Goal: Transaction & Acquisition: Purchase product/service

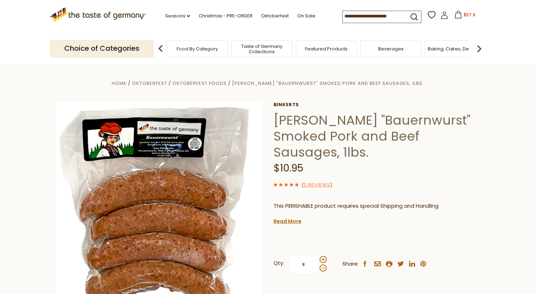
click at [463, 14] on span "$57.8" at bounding box center [469, 15] width 12 height 6
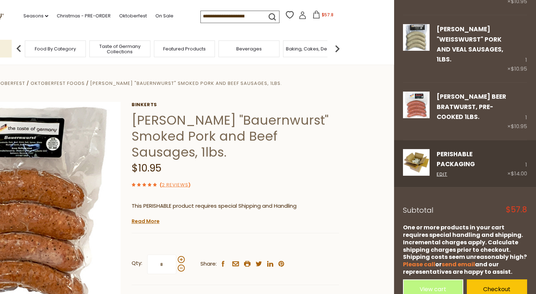
scroll to position [169, 0]
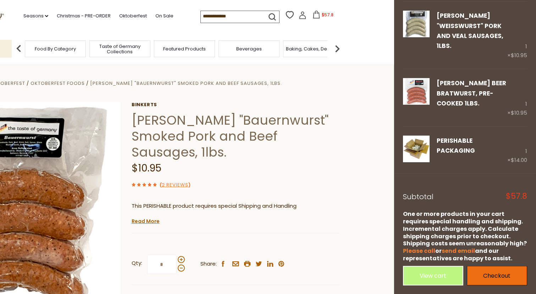
click at [498, 278] on link "Checkout" at bounding box center [497, 276] width 60 height 20
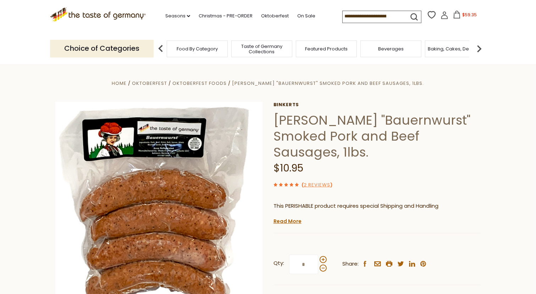
drag, startPoint x: 461, startPoint y: 14, endPoint x: 444, endPoint y: 29, distance: 23.2
click at [462, 13] on span "$59.35" at bounding box center [469, 15] width 15 height 6
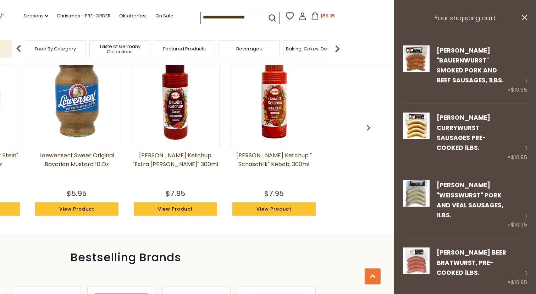
click at [382, 17] on section ".st0{fill:#EDD300;} .st1{fill:#D33E21;} .st0{fill:#EDD300;} .st1{fill:#D33E21;}…" at bounding box center [126, 16] width 536 height 33
click at [325, 18] on span "$59.35" at bounding box center [327, 16] width 15 height 6
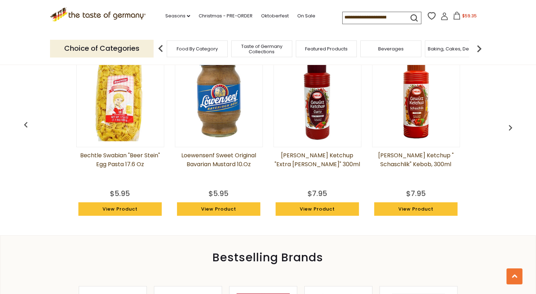
click at [440, 15] on icon at bounding box center [444, 16] width 8 height 8
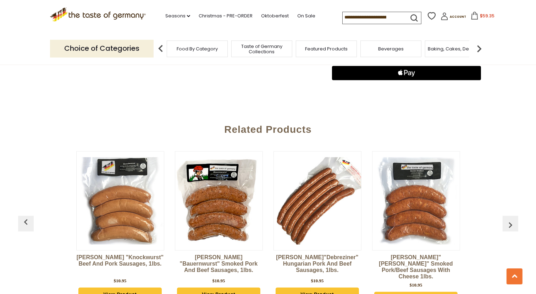
scroll to position [704, 0]
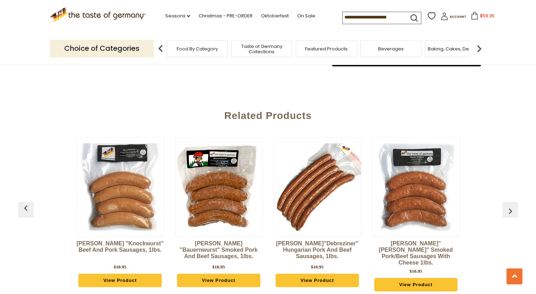
click at [510, 205] on img "button" at bounding box center [510, 210] width 11 height 11
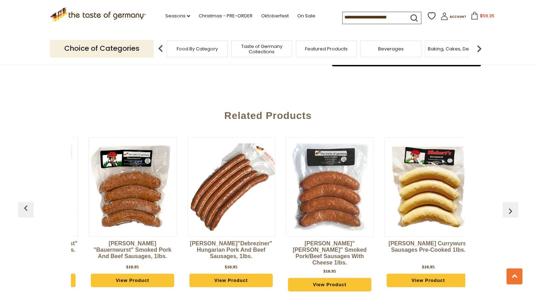
scroll to position [0, 99]
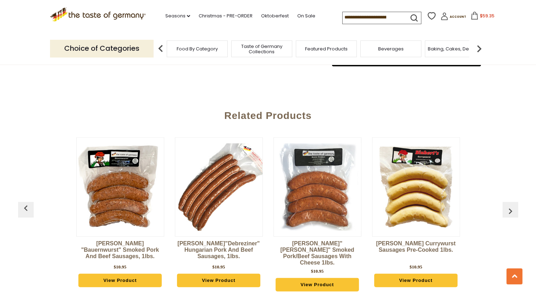
click at [511, 207] on img "button" at bounding box center [510, 210] width 11 height 11
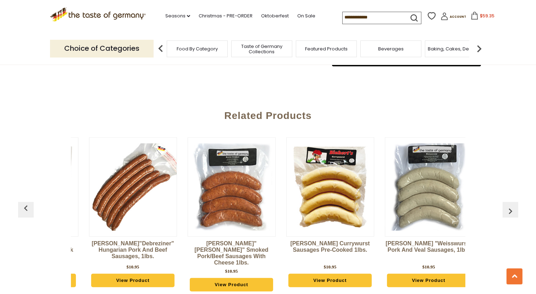
scroll to position [0, 197]
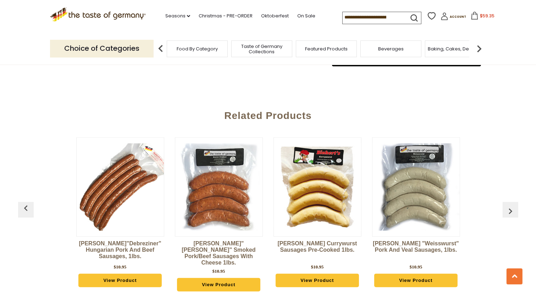
click at [511, 207] on img "button" at bounding box center [510, 210] width 11 height 11
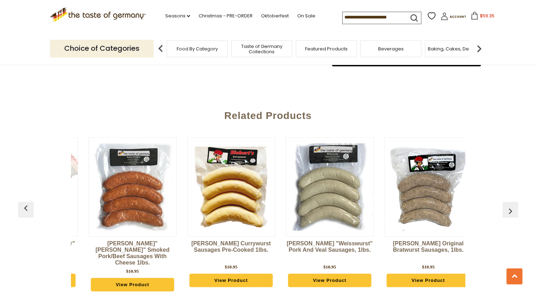
scroll to position [0, 296]
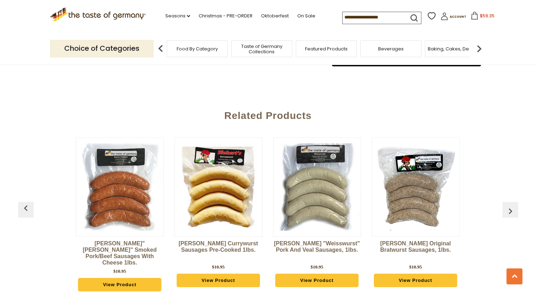
click at [511, 207] on img "button" at bounding box center [510, 210] width 11 height 11
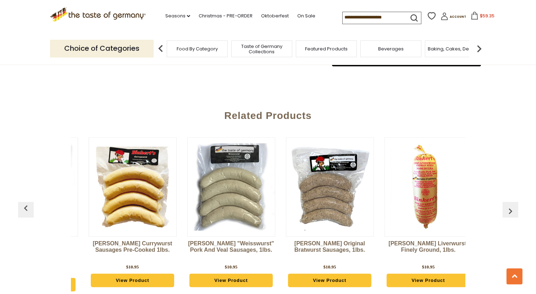
scroll to position [0, 395]
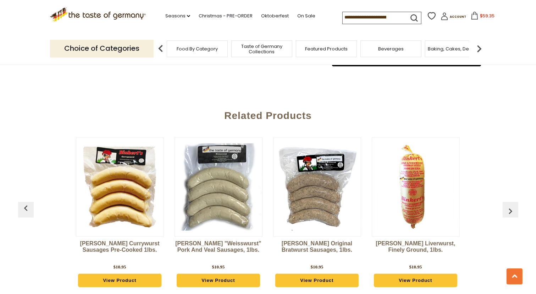
click at [508, 208] on img "button" at bounding box center [510, 210] width 11 height 11
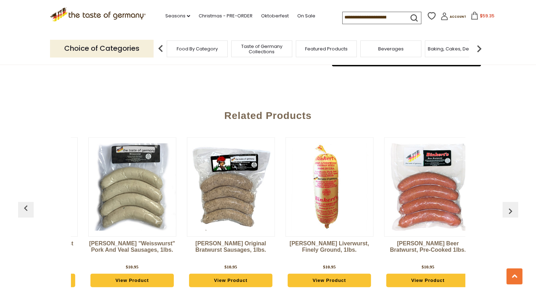
scroll to position [0, 494]
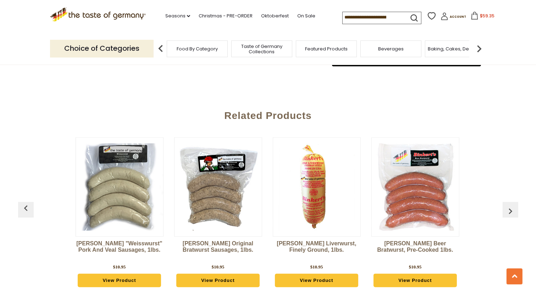
click at [23, 209] on img "button" at bounding box center [25, 207] width 11 height 11
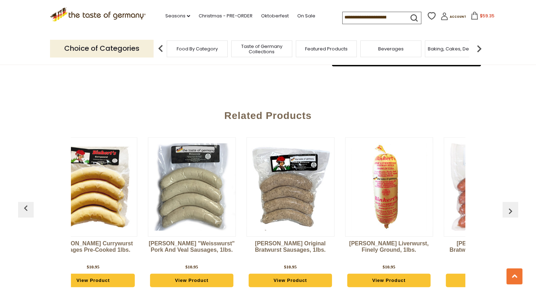
scroll to position [0, 395]
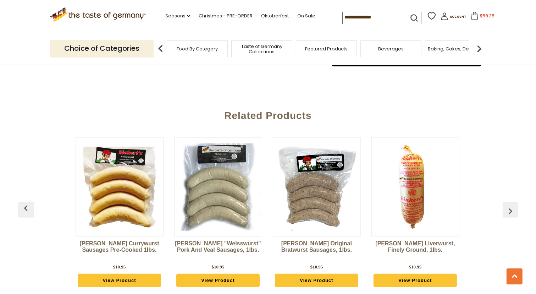
click at [26, 207] on img "button" at bounding box center [25, 207] width 11 height 11
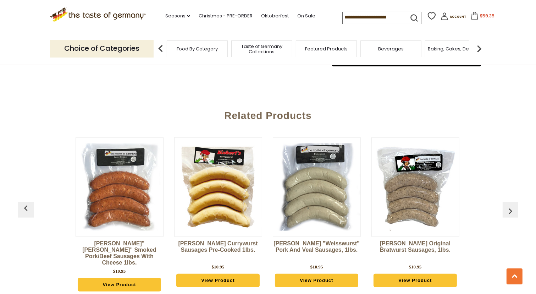
click at [26, 207] on img "button" at bounding box center [25, 207] width 11 height 11
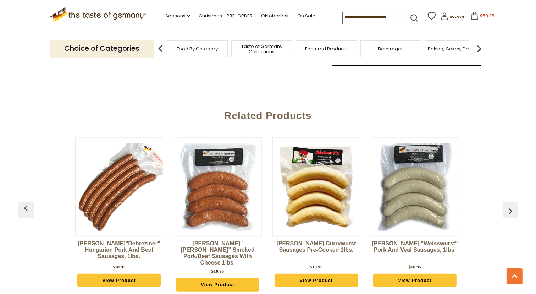
click at [26, 207] on img "button" at bounding box center [25, 207] width 11 height 11
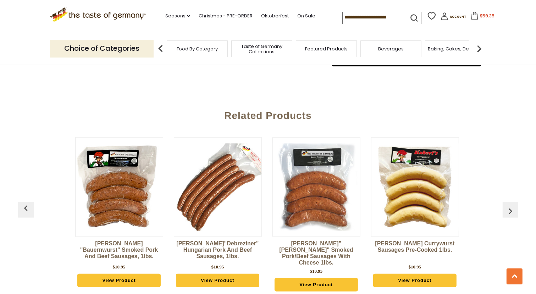
click at [26, 207] on img "button" at bounding box center [25, 207] width 11 height 11
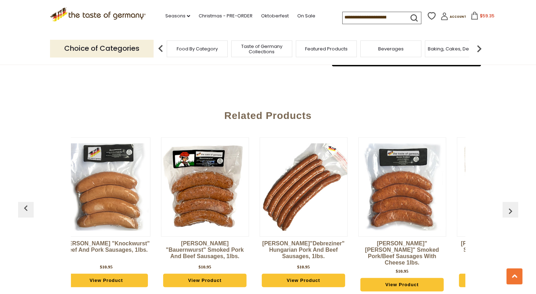
click at [26, 207] on img "button" at bounding box center [25, 207] width 11 height 11
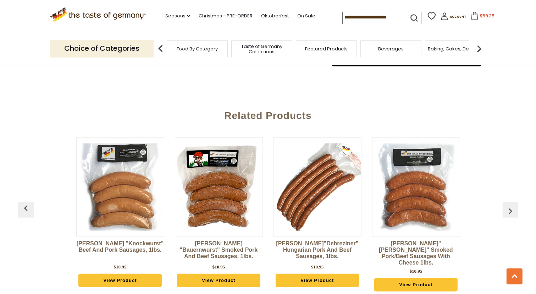
click at [26, 207] on img "button" at bounding box center [25, 207] width 11 height 11
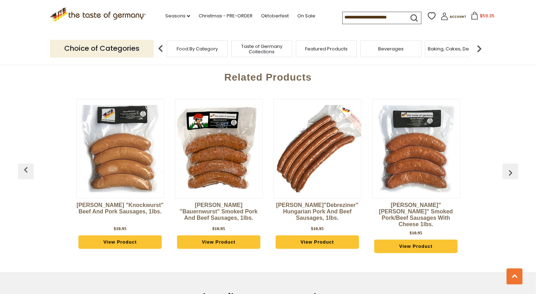
scroll to position [768, 0]
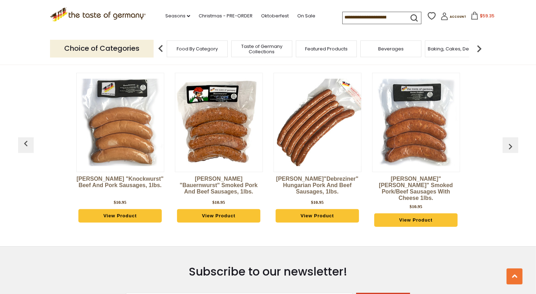
click at [512, 141] on img "button" at bounding box center [510, 146] width 11 height 11
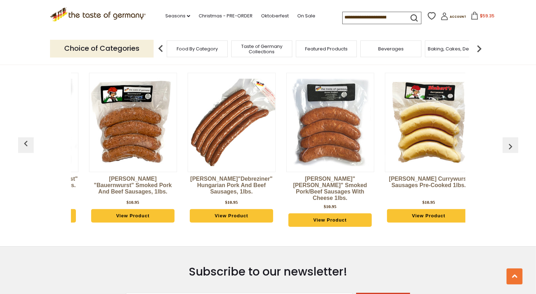
scroll to position [0, 99]
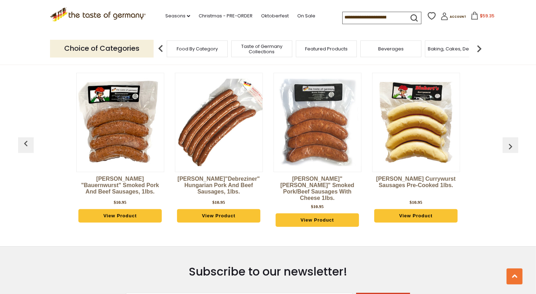
click at [512, 141] on img "button" at bounding box center [510, 146] width 11 height 11
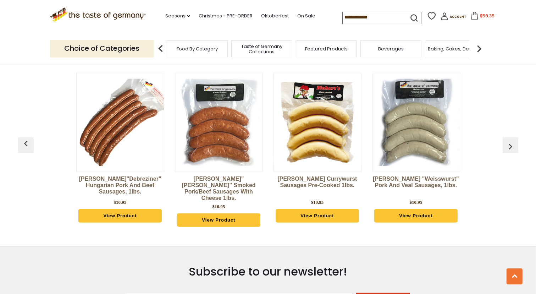
click at [512, 141] on img "button" at bounding box center [510, 146] width 11 height 11
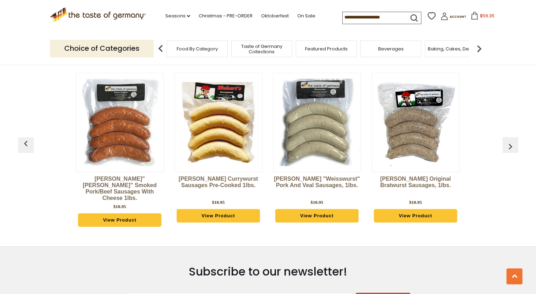
click at [512, 141] on img "button" at bounding box center [510, 146] width 11 height 11
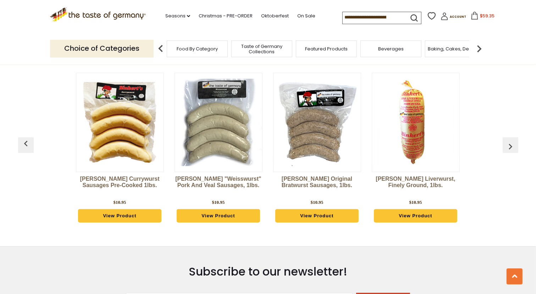
click at [512, 141] on img "button" at bounding box center [510, 146] width 11 height 11
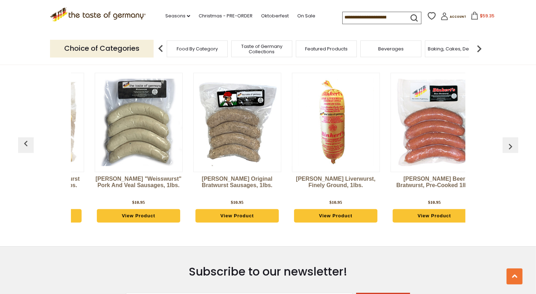
scroll to position [0, 494]
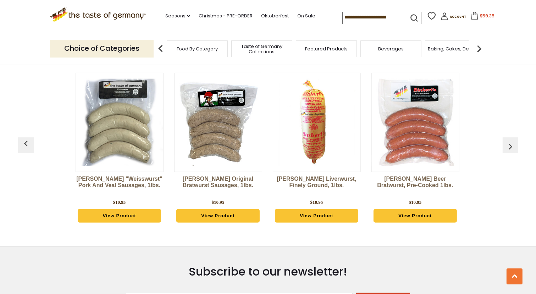
click at [513, 141] on img "button" at bounding box center [510, 146] width 11 height 11
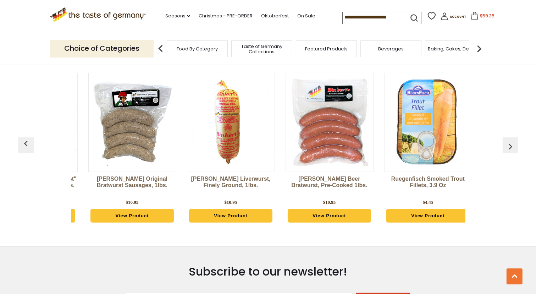
scroll to position [0, 592]
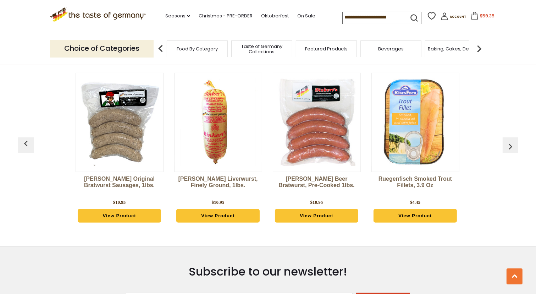
click at [513, 141] on img "button" at bounding box center [510, 146] width 11 height 11
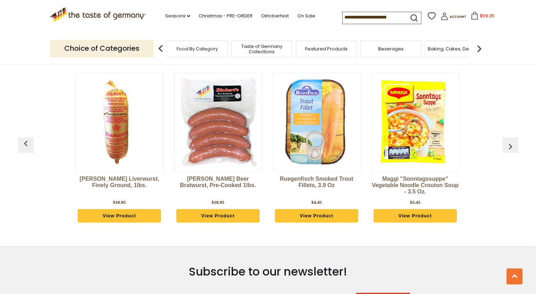
click at [513, 141] on img "button" at bounding box center [510, 146] width 11 height 11
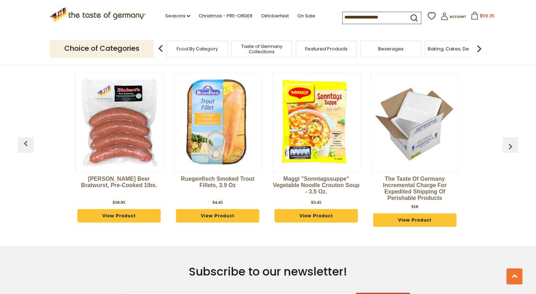
click at [513, 141] on img "button" at bounding box center [510, 146] width 11 height 11
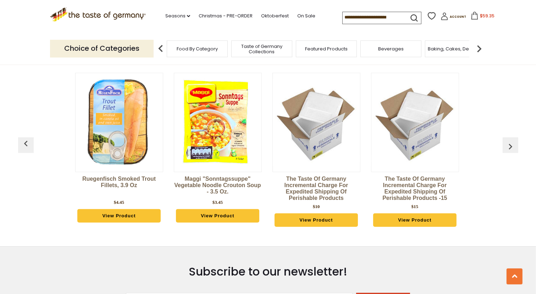
click at [513, 141] on img "button" at bounding box center [510, 146] width 11 height 11
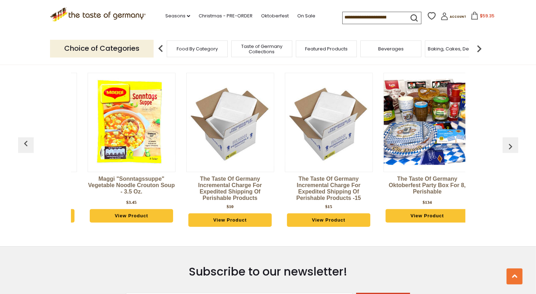
click at [513, 141] on img "button" at bounding box center [510, 146] width 11 height 11
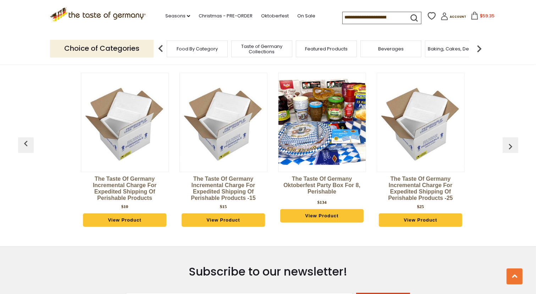
click at [513, 141] on img "button" at bounding box center [510, 146] width 11 height 11
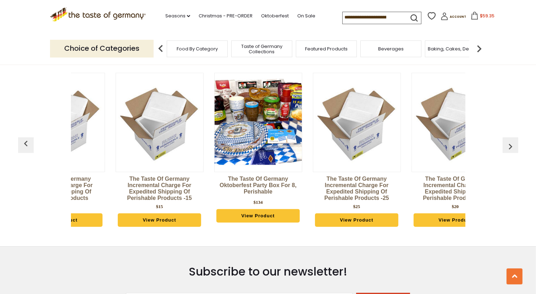
click at [513, 141] on img "button" at bounding box center [510, 146] width 11 height 11
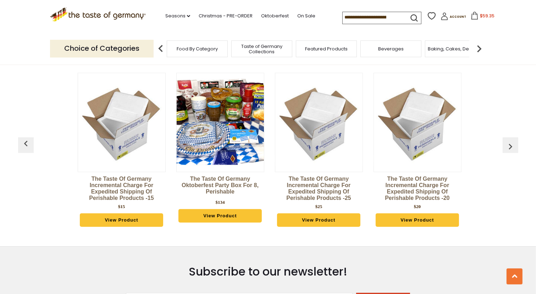
click at [513, 141] on img "button" at bounding box center [510, 146] width 11 height 11
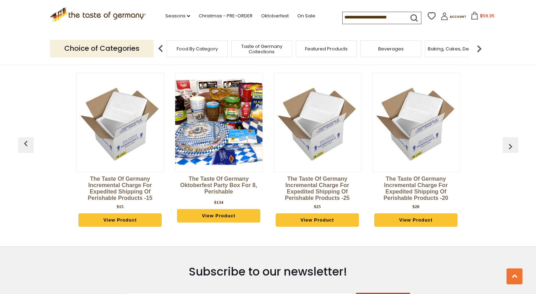
click at [513, 141] on img "button" at bounding box center [510, 146] width 11 height 11
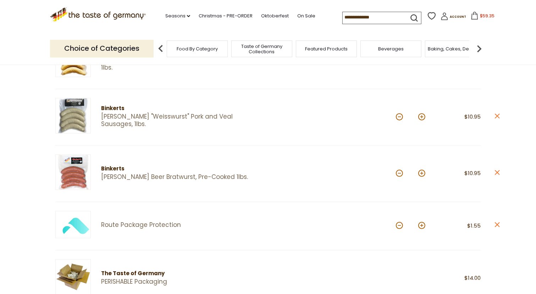
scroll to position [0, 0]
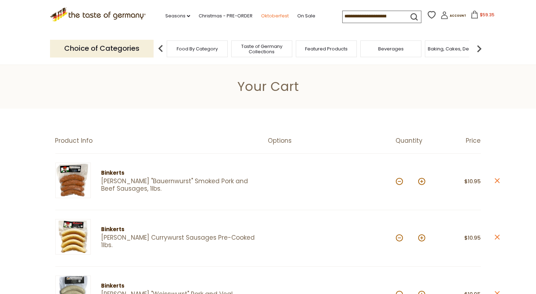
click at [266, 14] on link "Oktoberfest" at bounding box center [275, 16] width 28 height 8
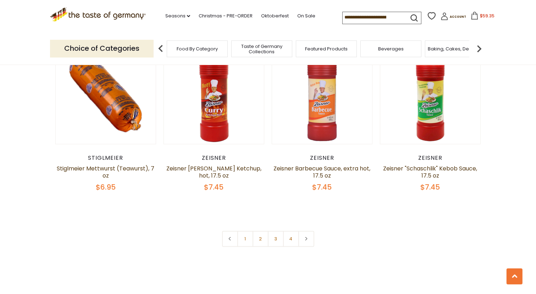
scroll to position [1596, 0]
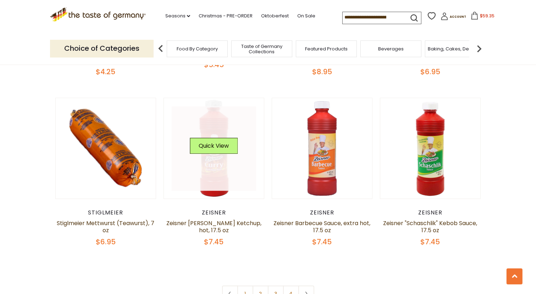
click at [220, 162] on link at bounding box center [214, 148] width 84 height 84
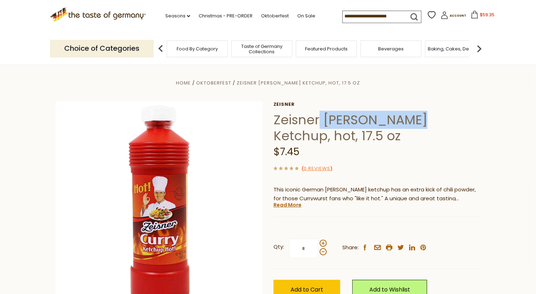
drag, startPoint x: 329, startPoint y: 118, endPoint x: 410, endPoint y: 118, distance: 80.9
click at [410, 118] on h1 "Zeisner Curry Ketchup, hot, 17.5 oz" at bounding box center [376, 128] width 207 height 32
drag, startPoint x: 410, startPoint y: 118, endPoint x: 392, endPoint y: 120, distance: 18.2
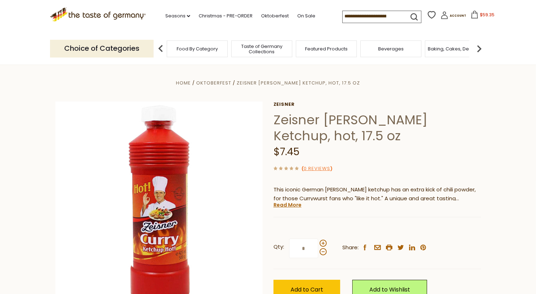
paste input "**********"
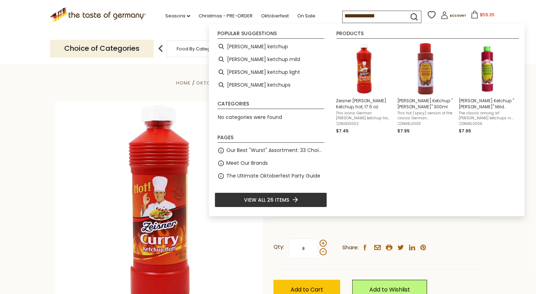
type input "**********"
click at [409, 12] on icon "submit" at bounding box center [414, 17] width 10 height 10
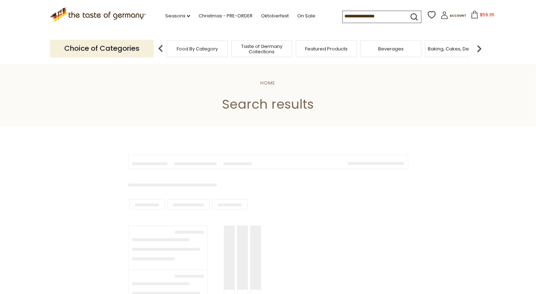
type input "**********"
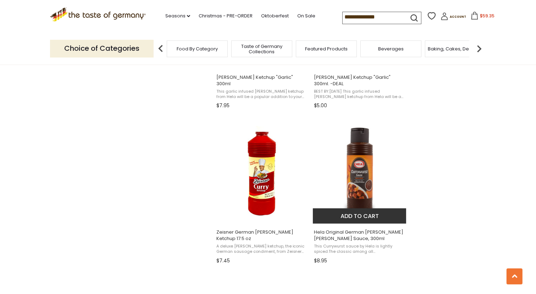
scroll to position [709, 0]
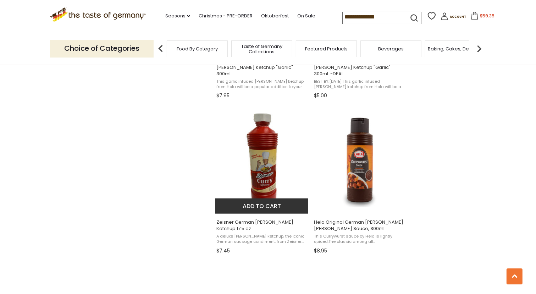
click at [257, 198] on button "Add to cart" at bounding box center [261, 205] width 93 height 15
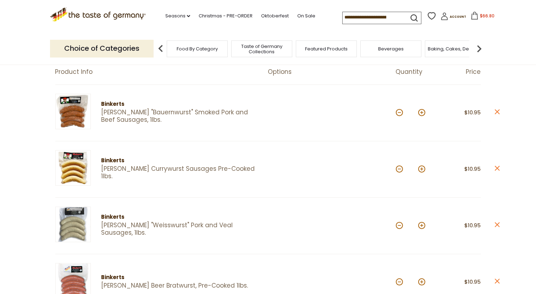
scroll to position [59, 0]
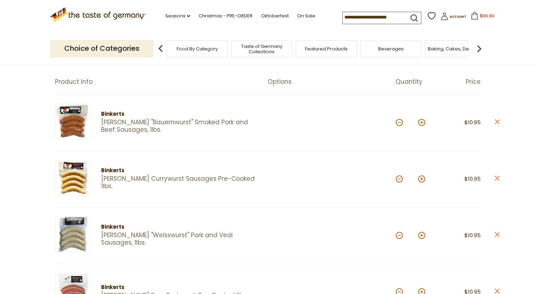
click at [149, 123] on link "[PERSON_NAME] "Bauernwurst" Smoked Pork and Beef Sausages, 1lbs." at bounding box center [178, 125] width 154 height 15
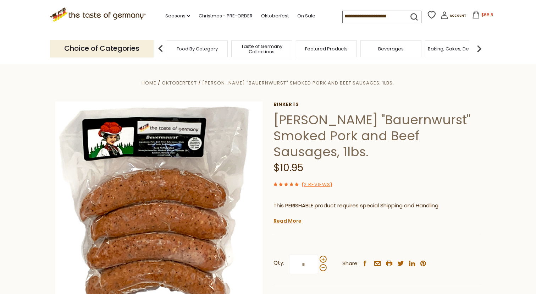
click at [354, 16] on input at bounding box center [373, 16] width 60 height 10
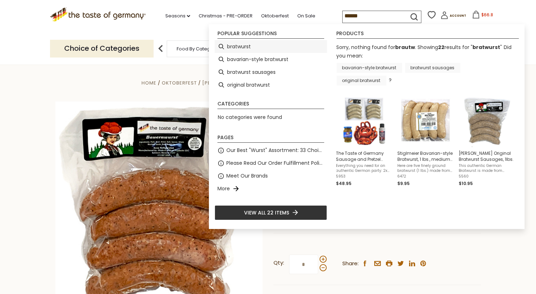
click at [241, 46] on li "bratwurst" at bounding box center [271, 46] width 112 height 13
type input "*********"
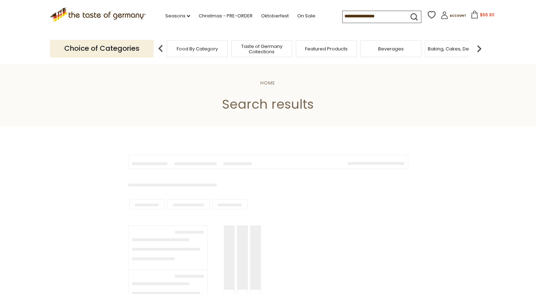
type input "*********"
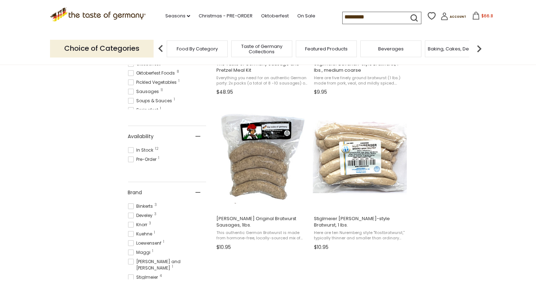
scroll to position [236, 0]
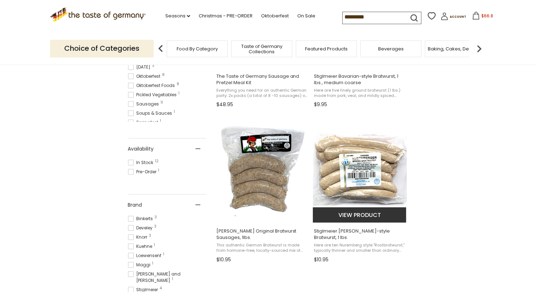
click at [357, 170] on img "Stiglmeier Nuernberger-style Bratwurst, 1 lbs." at bounding box center [360, 169] width 94 height 94
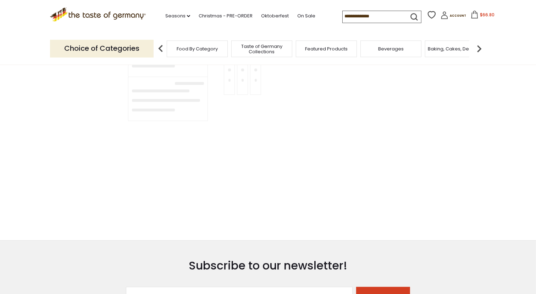
type input "*********"
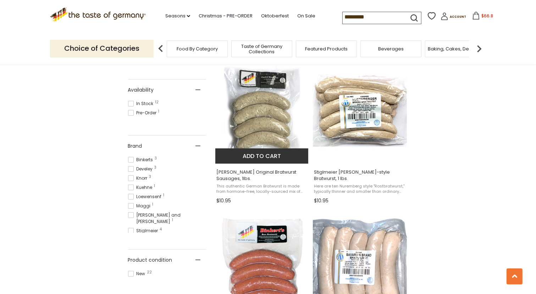
scroll to position [413, 0]
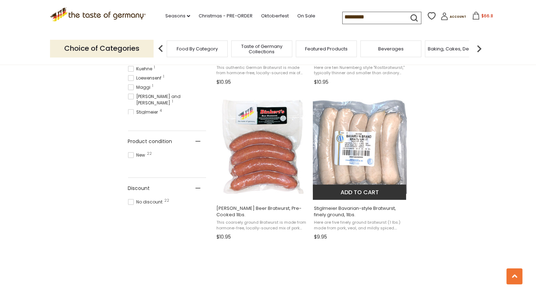
click at [350, 188] on button "Add to cart" at bounding box center [359, 191] width 93 height 15
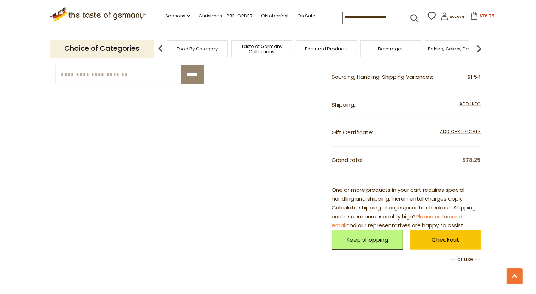
scroll to position [591, 0]
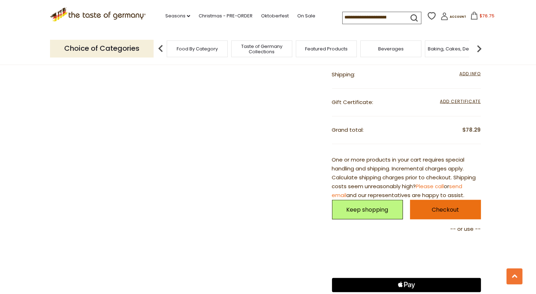
click at [441, 205] on link "Checkout" at bounding box center [445, 210] width 71 height 20
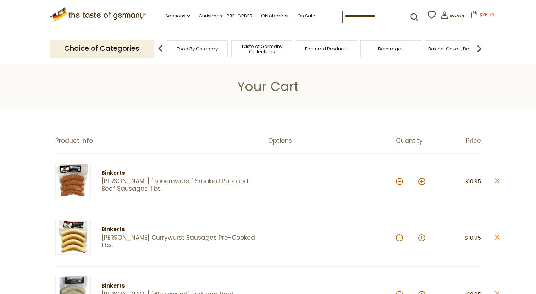
scroll to position [591, 0]
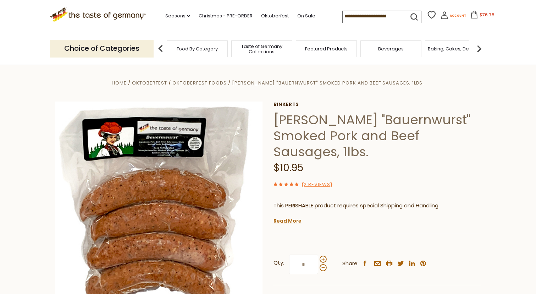
click at [450, 15] on span "Account" at bounding box center [458, 16] width 16 height 4
